Goal: Book appointment/travel/reservation

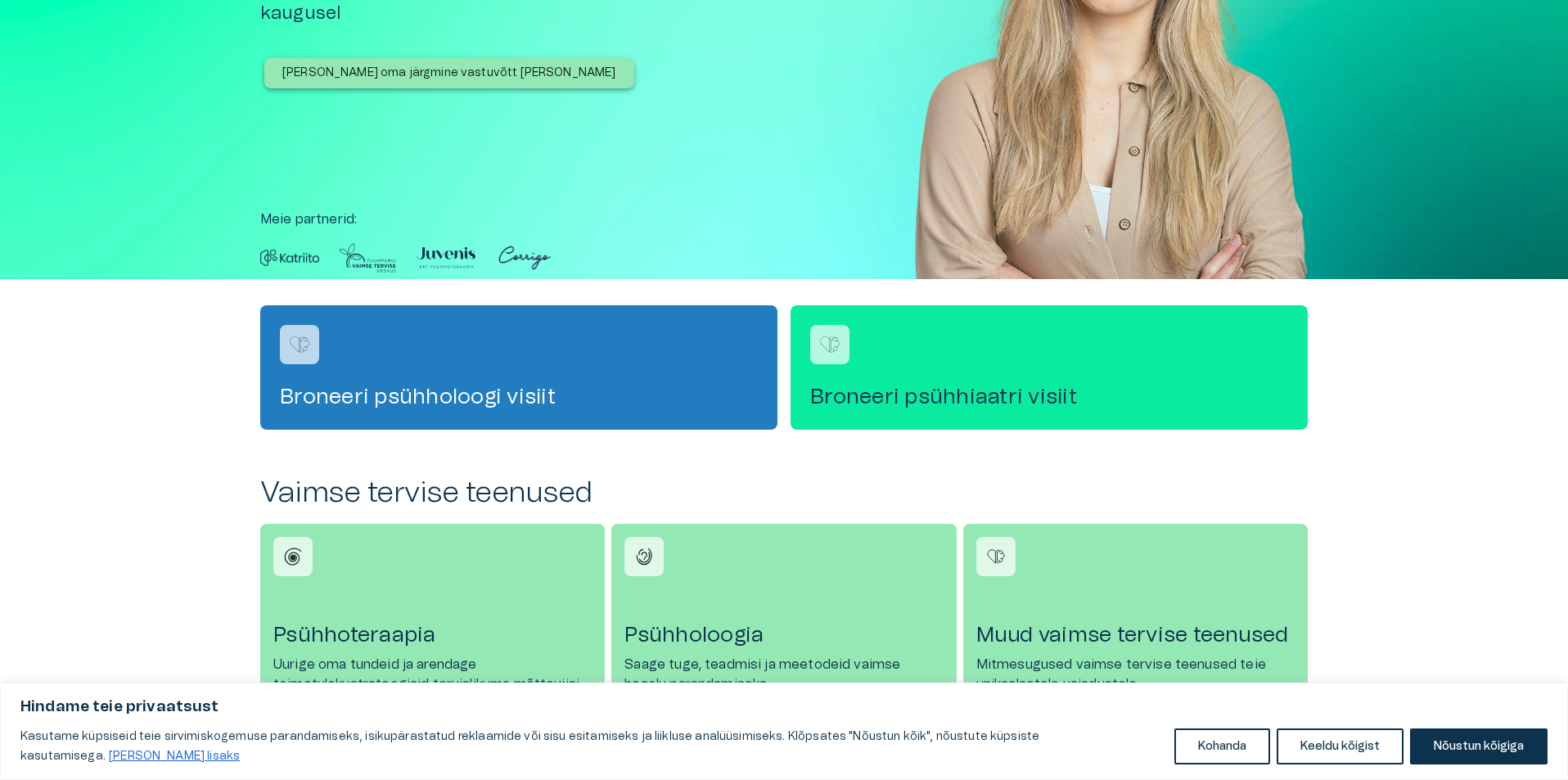
scroll to position [241, 0]
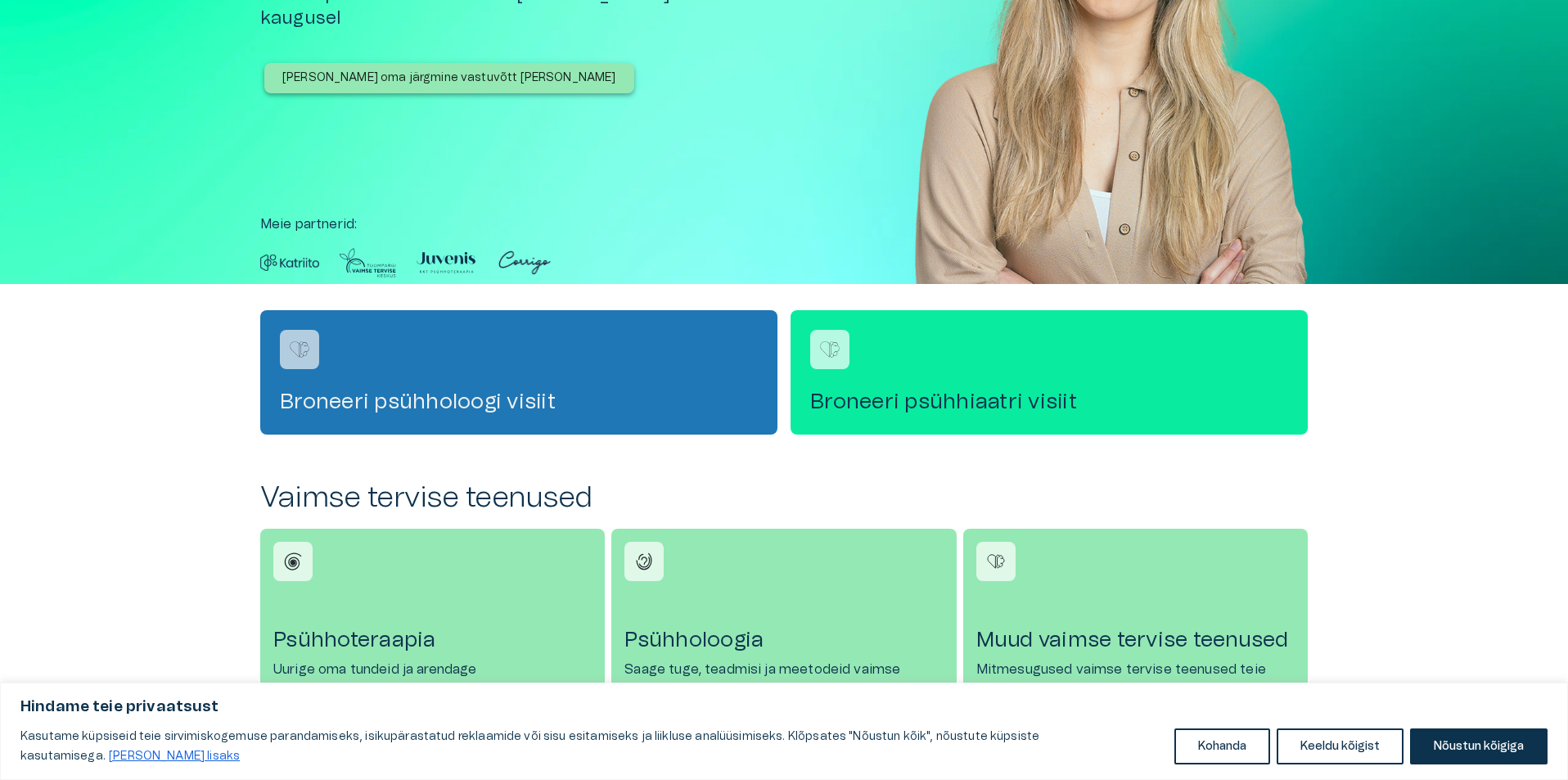
click at [595, 387] on div "Broneeri psühholoogi visiit" at bounding box center [518, 372] width 517 height 125
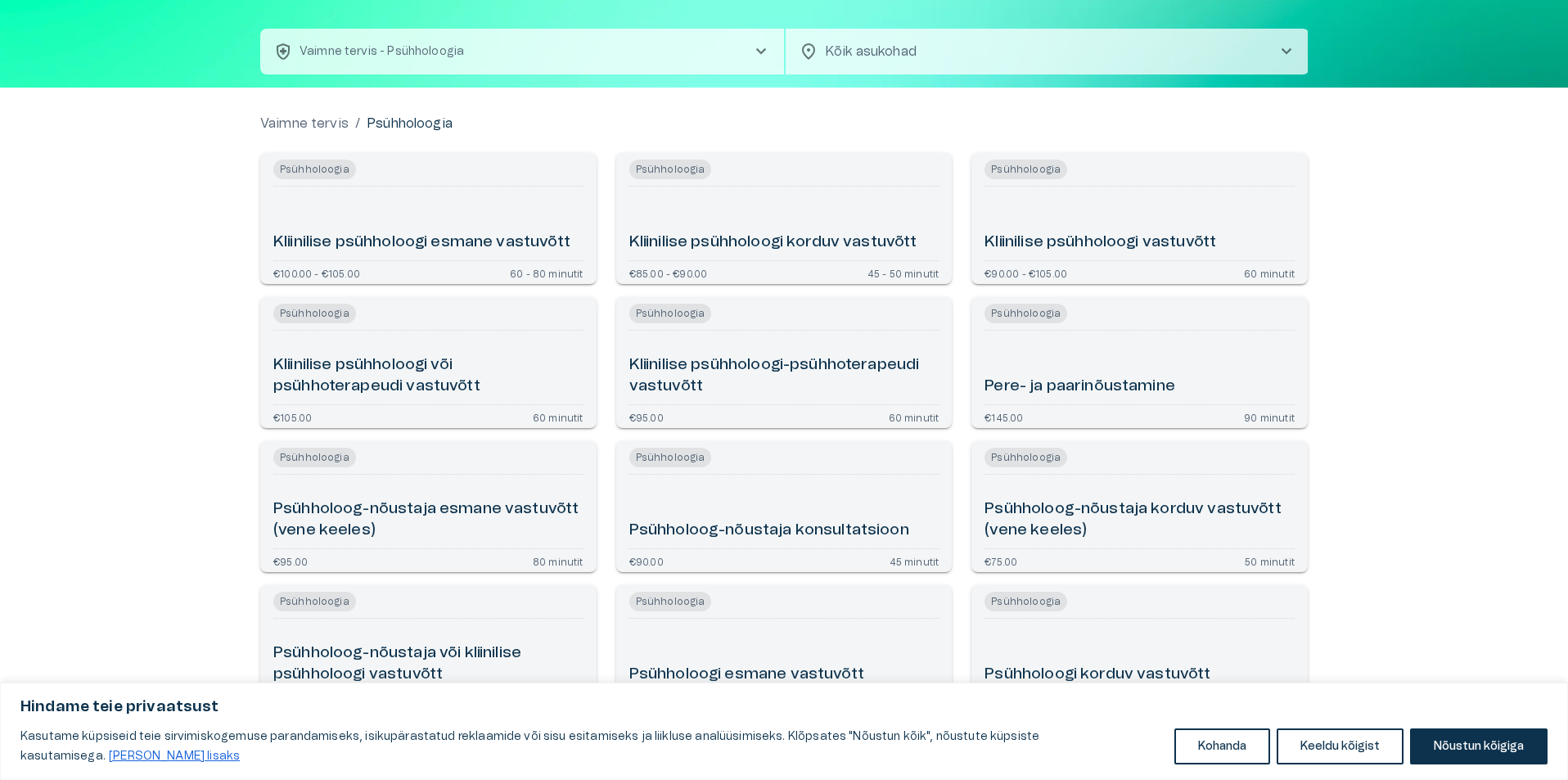
scroll to position [163, 0]
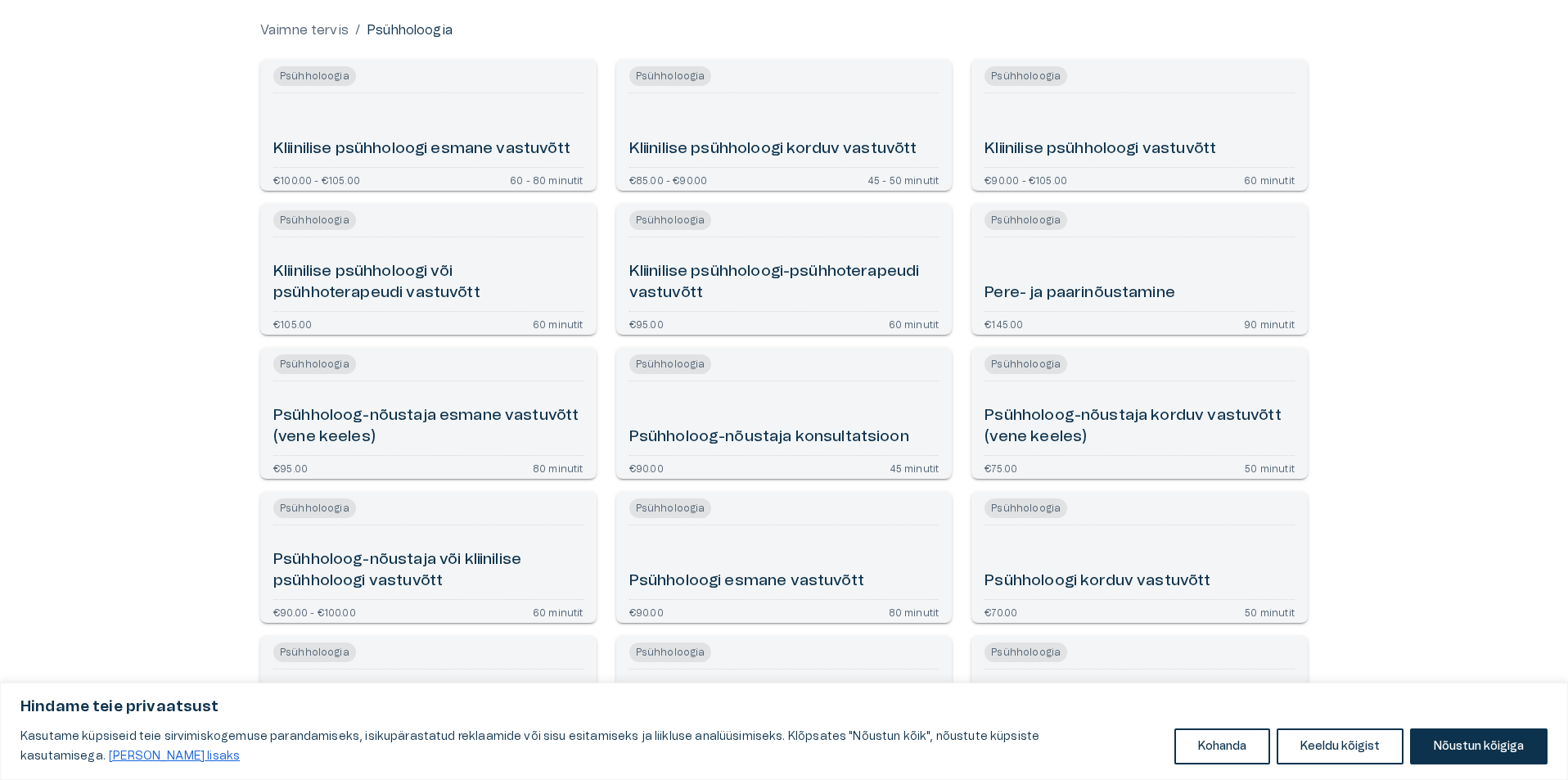
click at [769, 550] on div "Psühholoogi esmane vastuvõtt" at bounding box center [784, 562] width 310 height 61
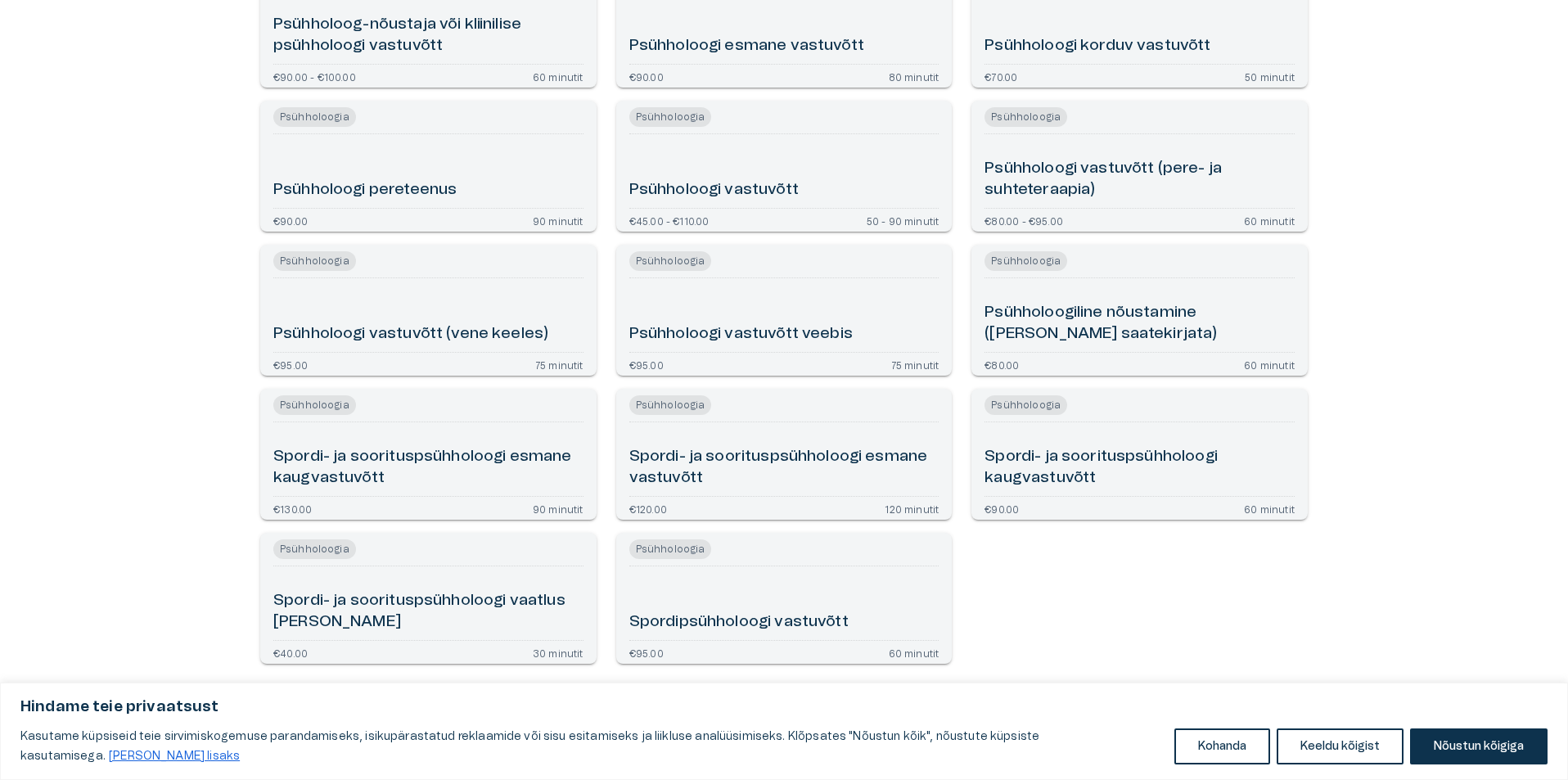
scroll to position [702, 0]
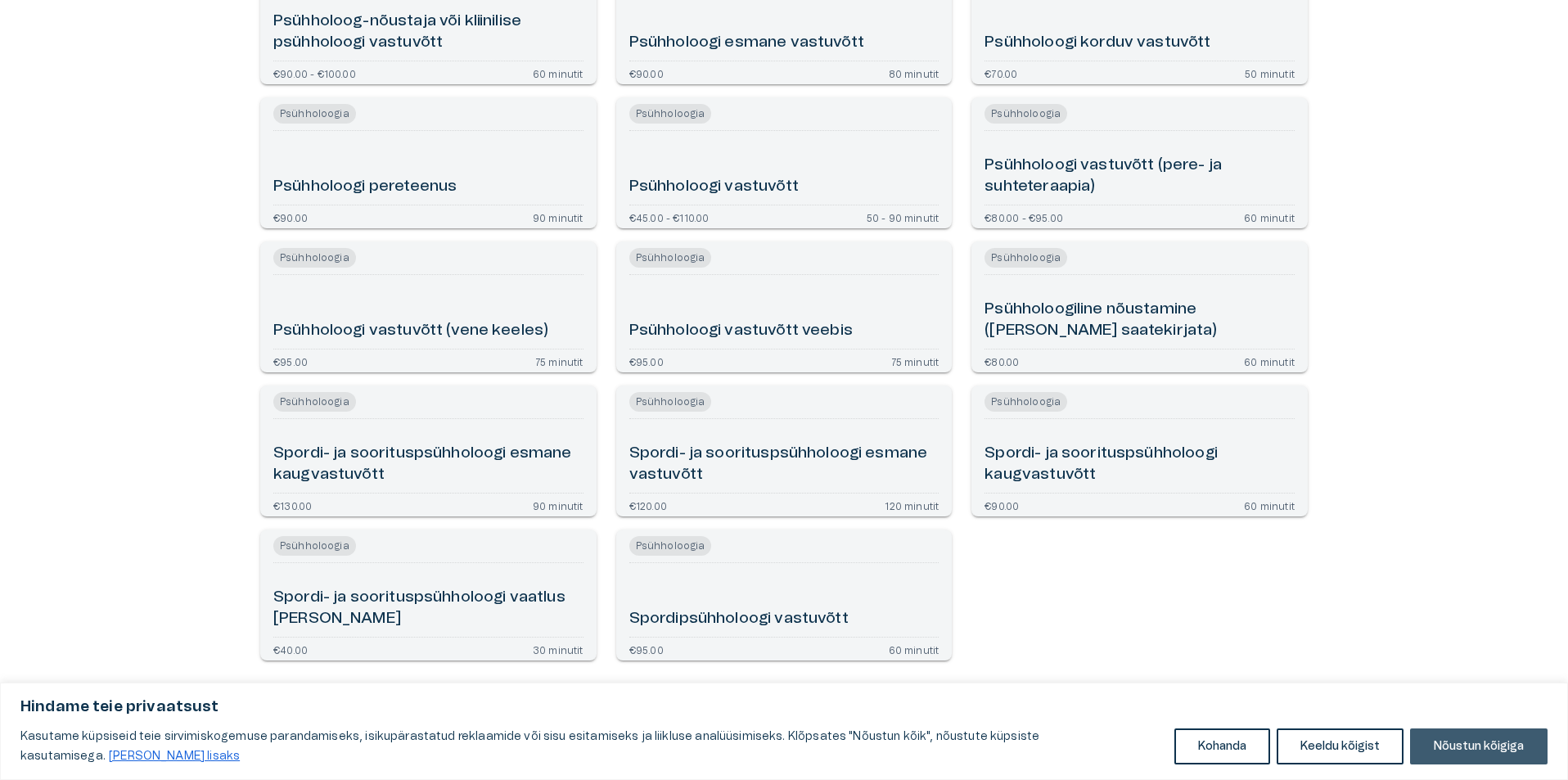
click at [1440, 753] on button "Nõustun kõigiga" at bounding box center [1479, 746] width 137 height 36
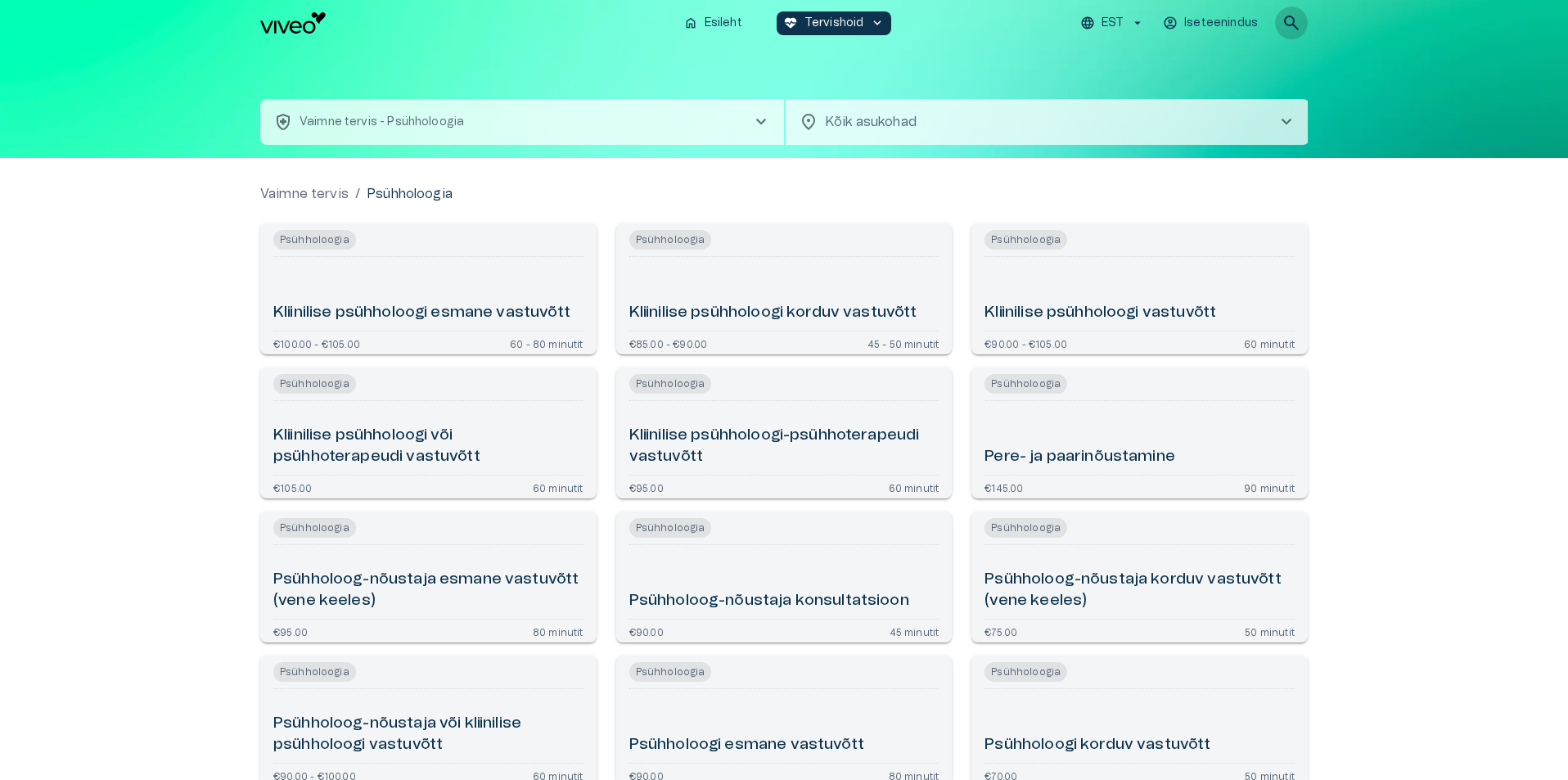
click at [1294, 21] on span "search" at bounding box center [1292, 23] width 20 height 20
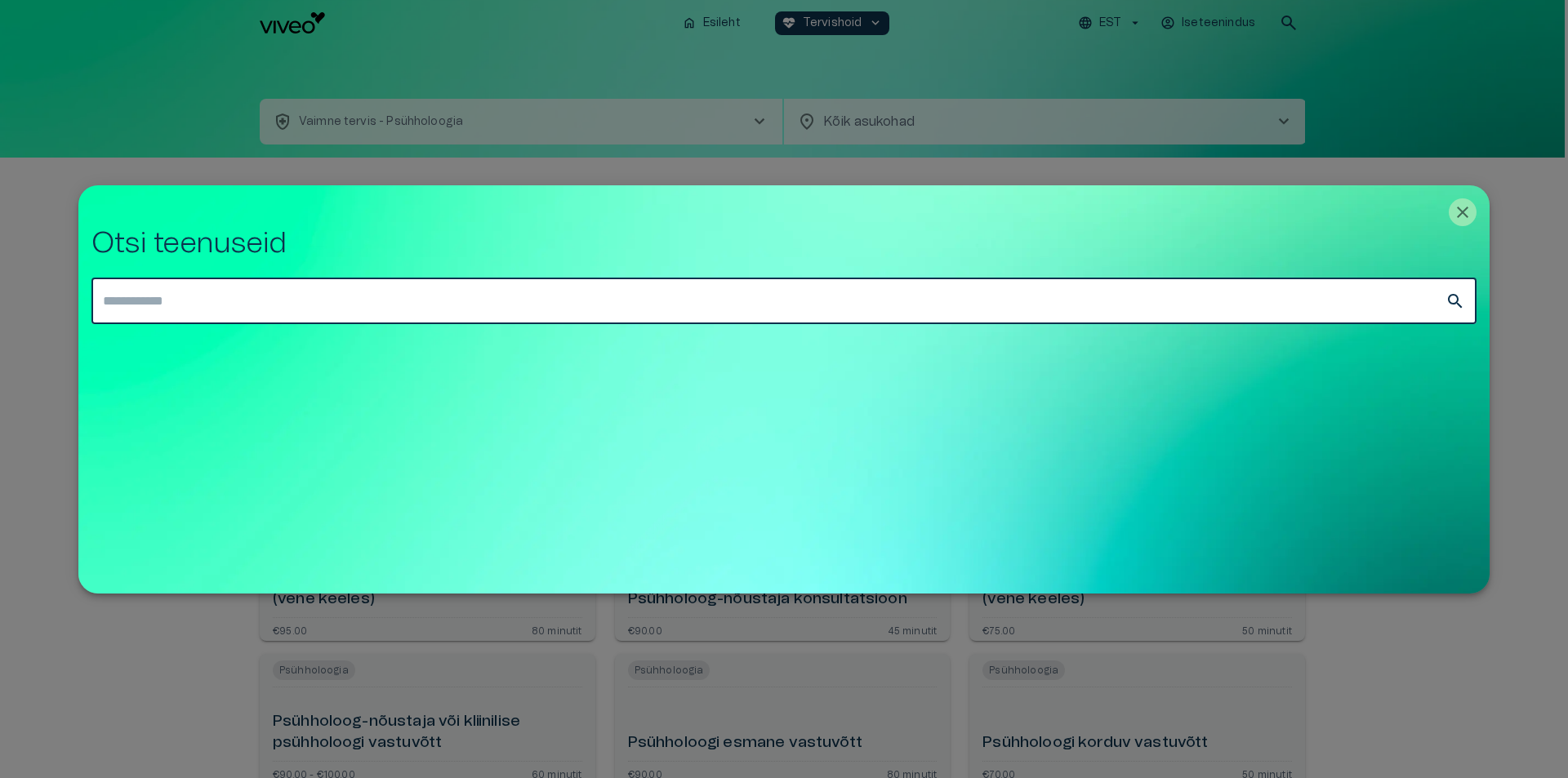
click at [167, 313] on input "text" at bounding box center [768, 301] width 1353 height 46
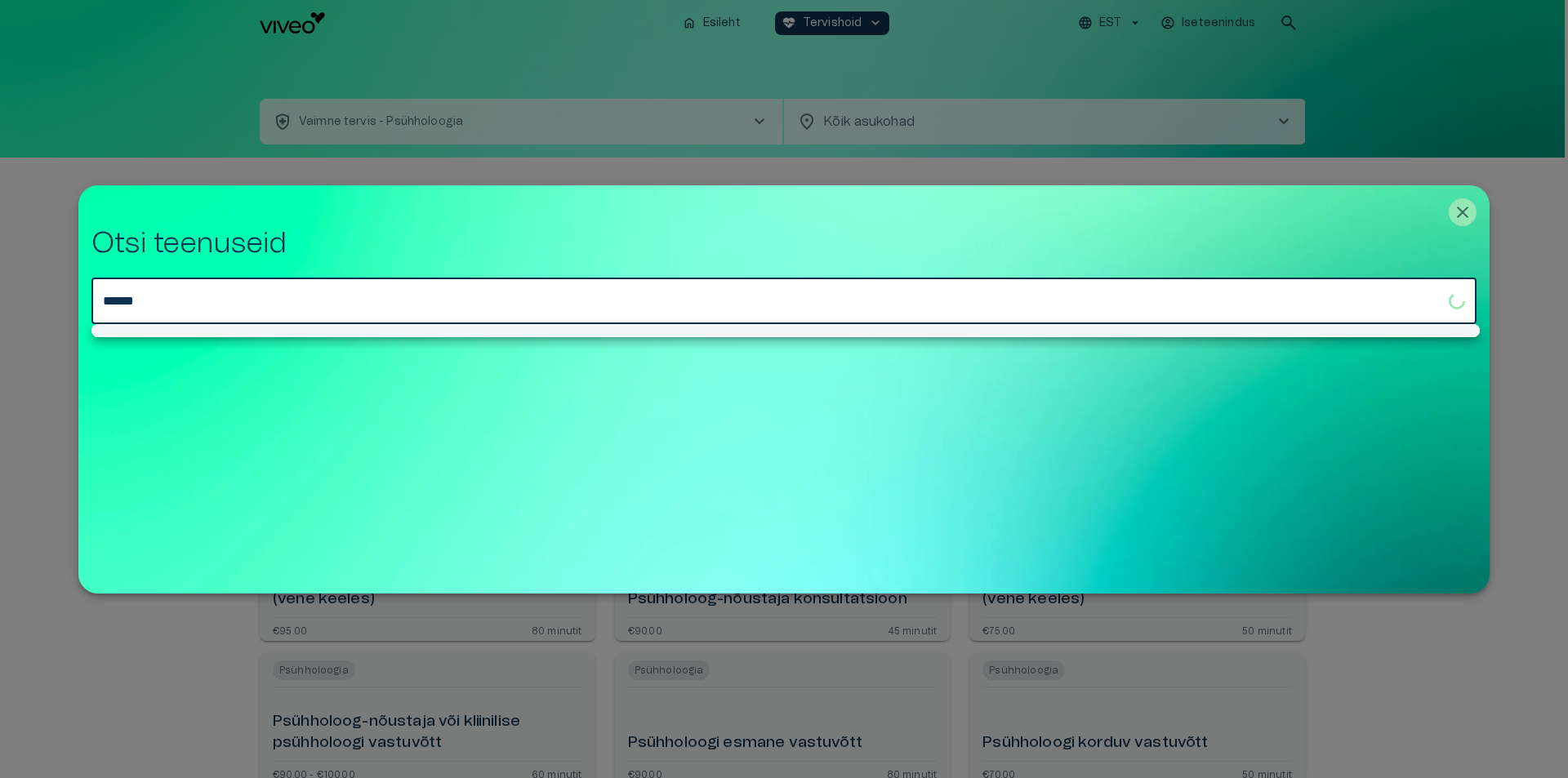
type input "******"
